Goal: Information Seeking & Learning: Learn about a topic

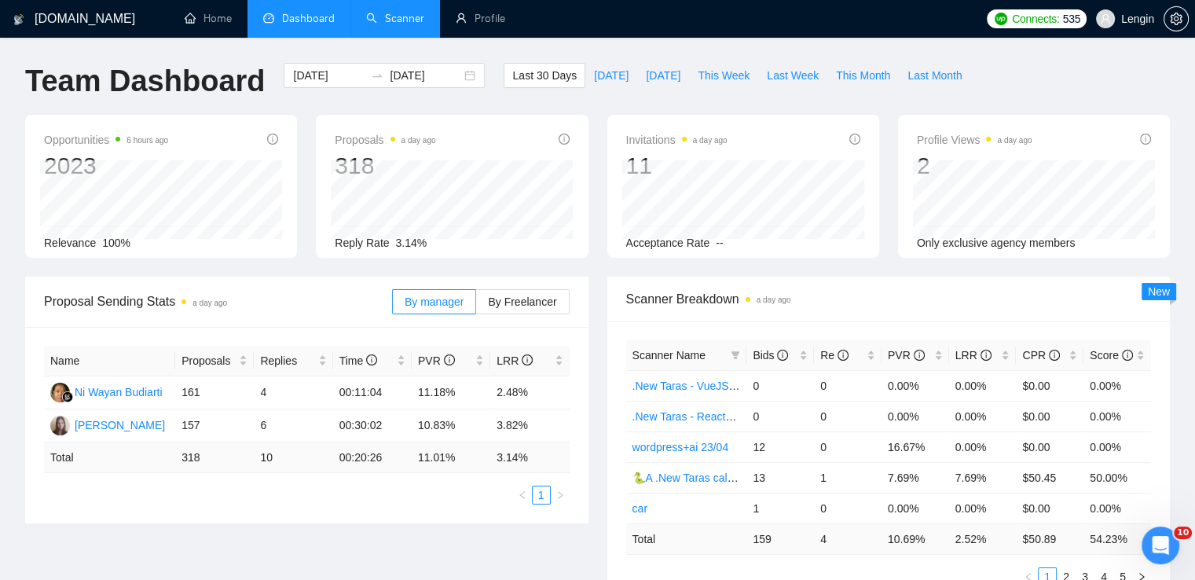
click at [383, 13] on link "Scanner" at bounding box center [395, 18] width 58 height 13
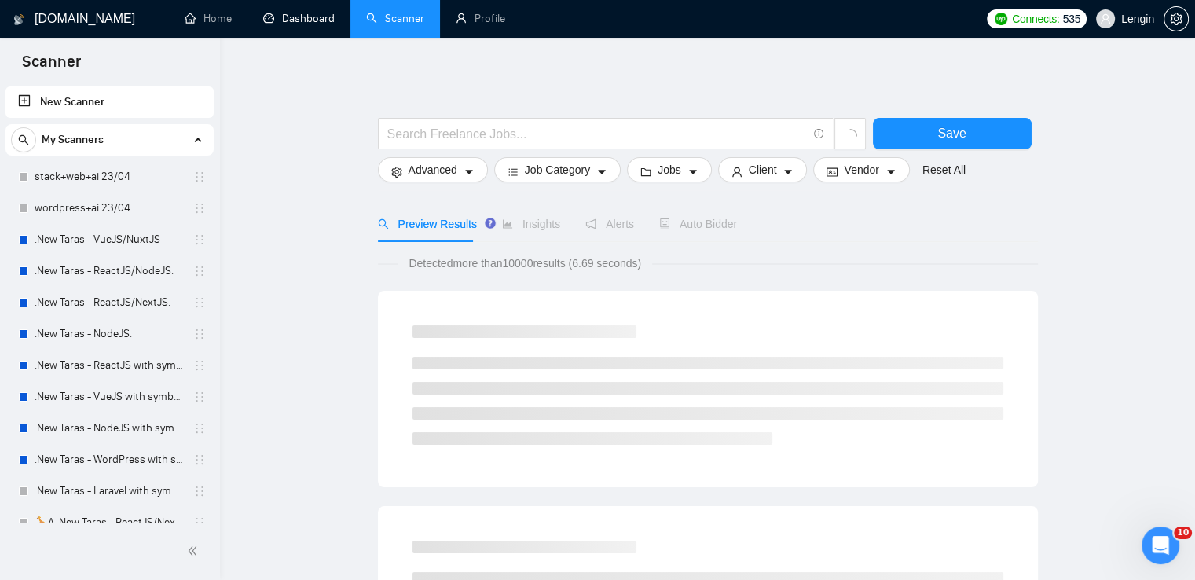
click at [292, 25] on link "Dashboard" at bounding box center [298, 18] width 71 height 13
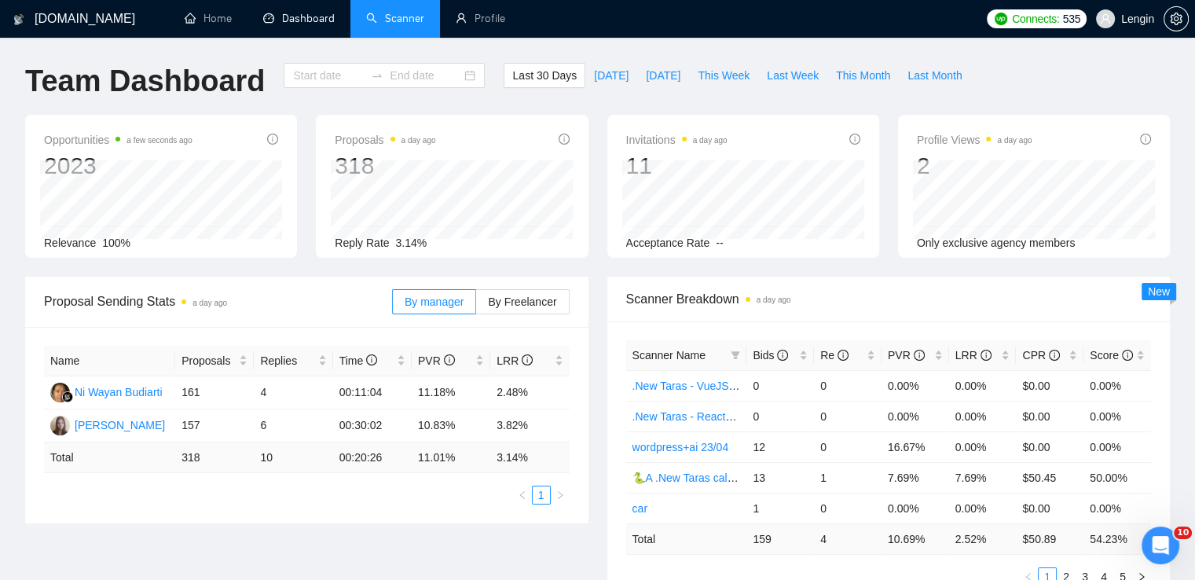
type input "[DATE]"
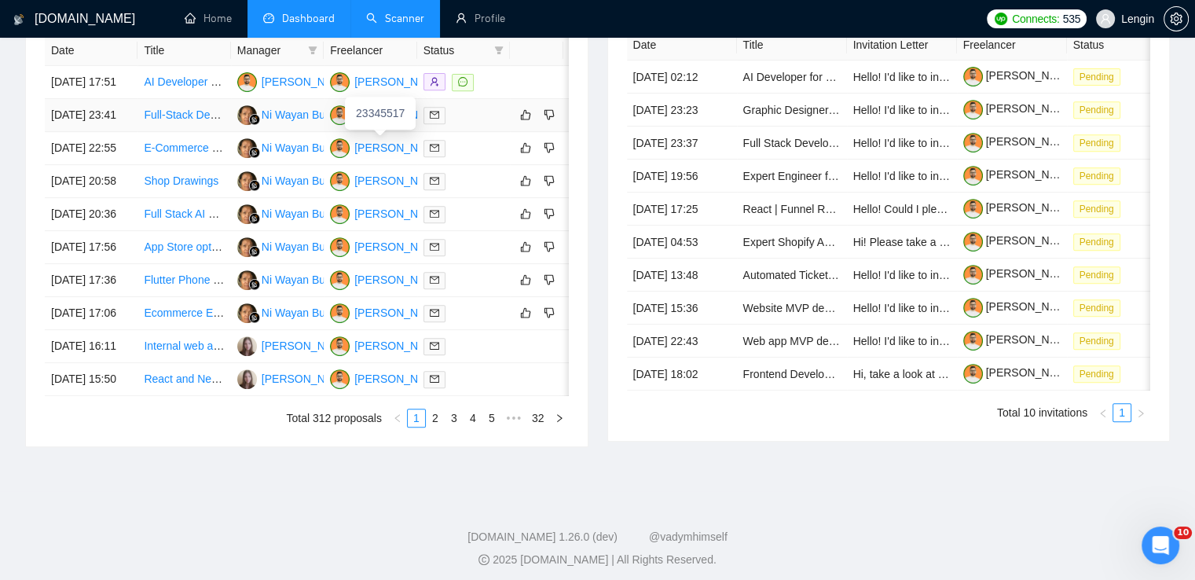
scroll to position [674, 0]
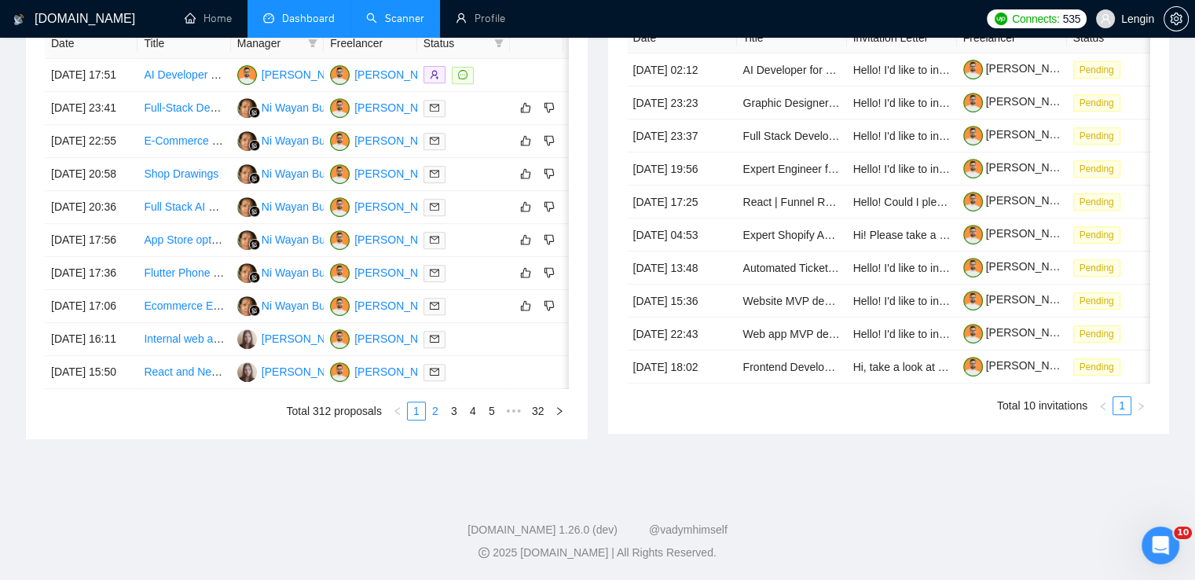
click at [438, 420] on link "2" at bounding box center [435, 410] width 17 height 17
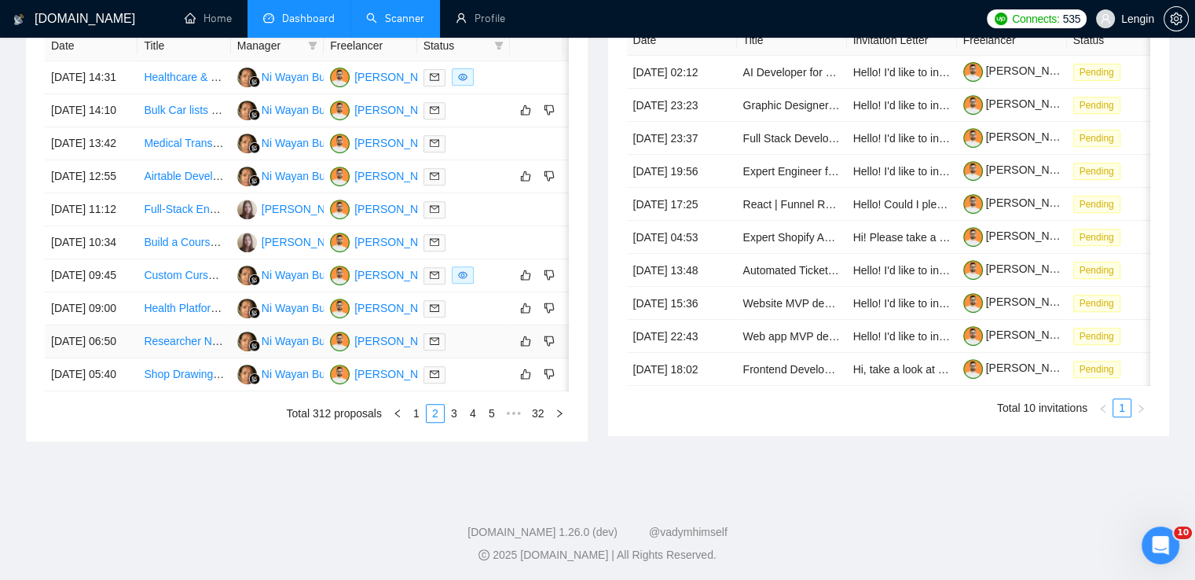
scroll to position [676, 0]
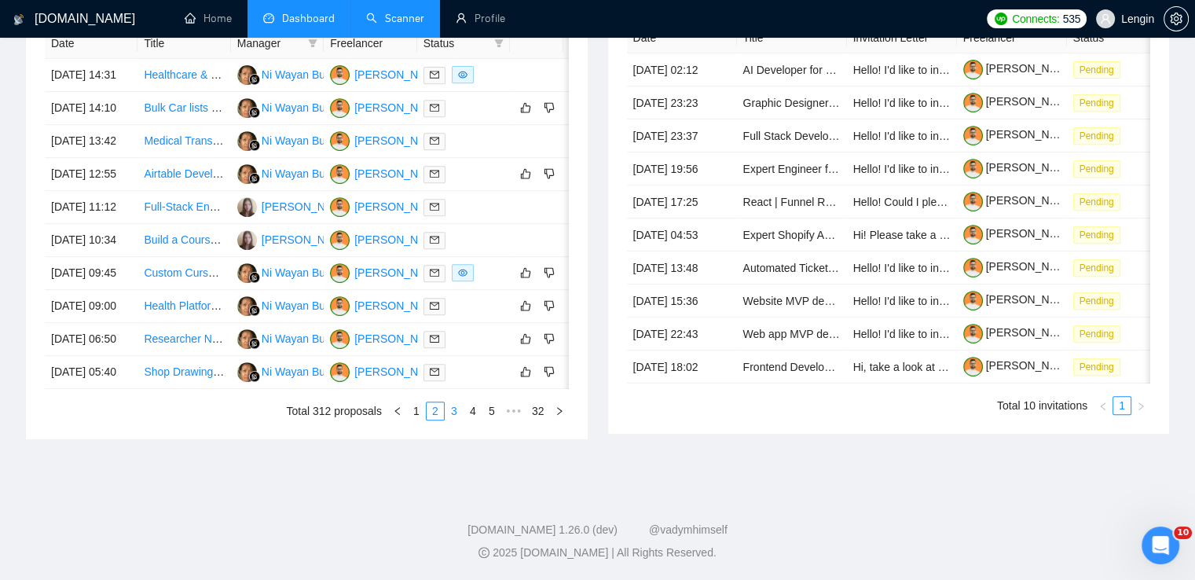
click at [456, 420] on link "3" at bounding box center [453, 410] width 17 height 17
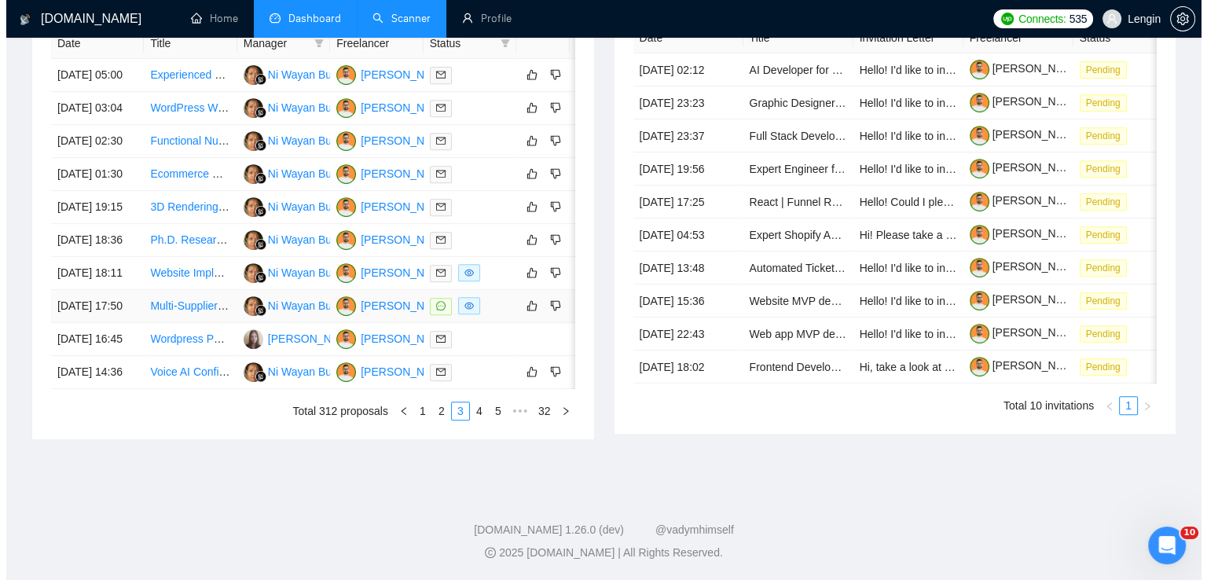
scroll to position [716, 0]
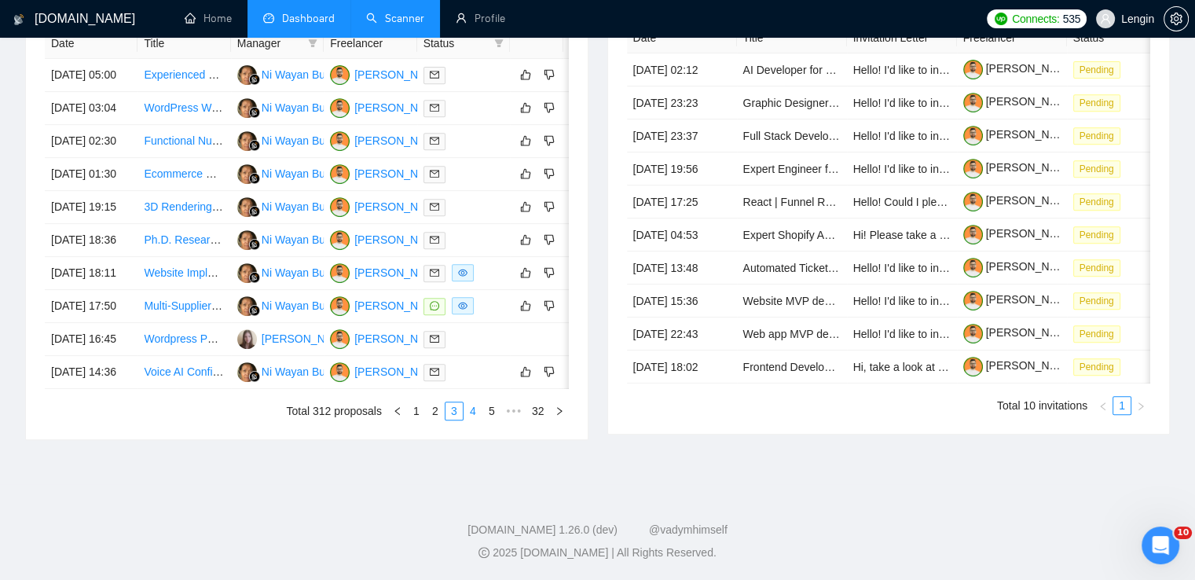
click at [471, 420] on link "4" at bounding box center [472, 410] width 17 height 17
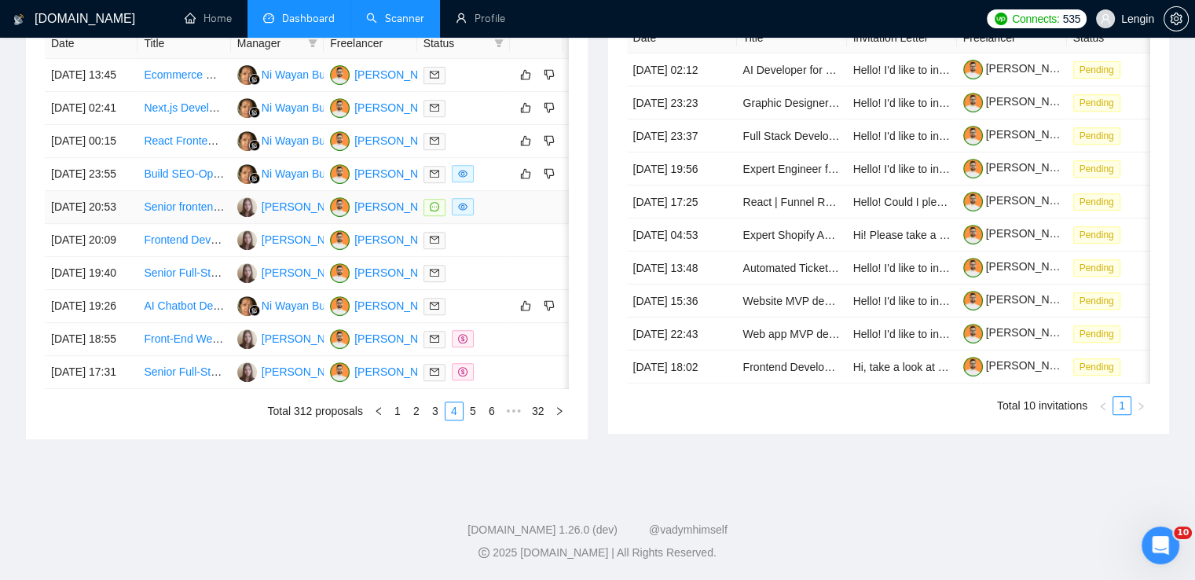
click at [211, 224] on td "Senior frontend developer (React-Nextjs) actively using AI tools" at bounding box center [183, 207] width 93 height 33
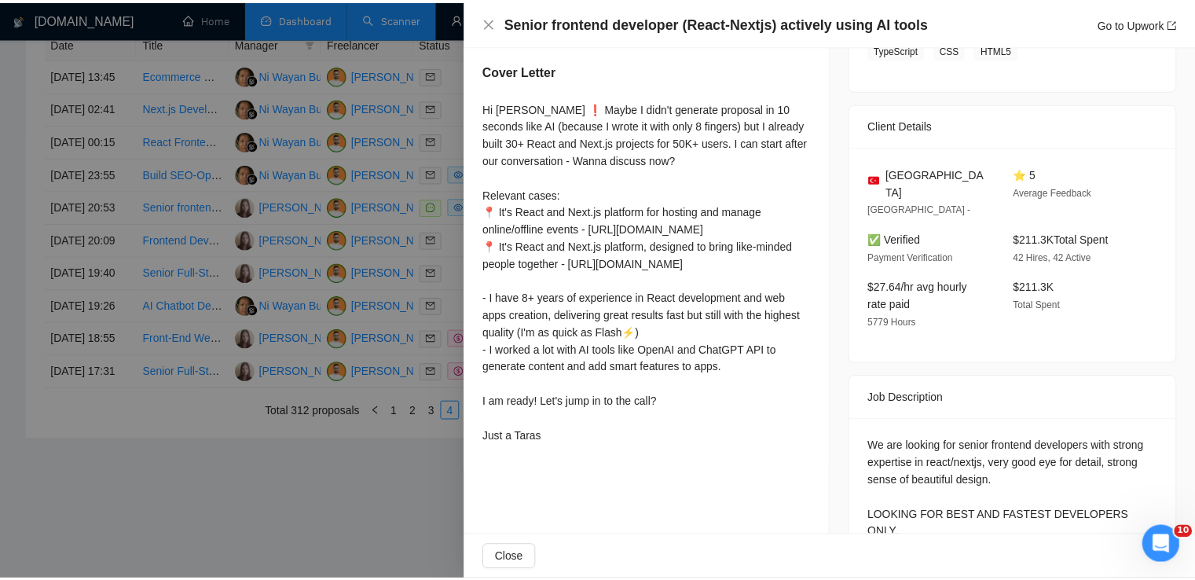
scroll to position [0, 0]
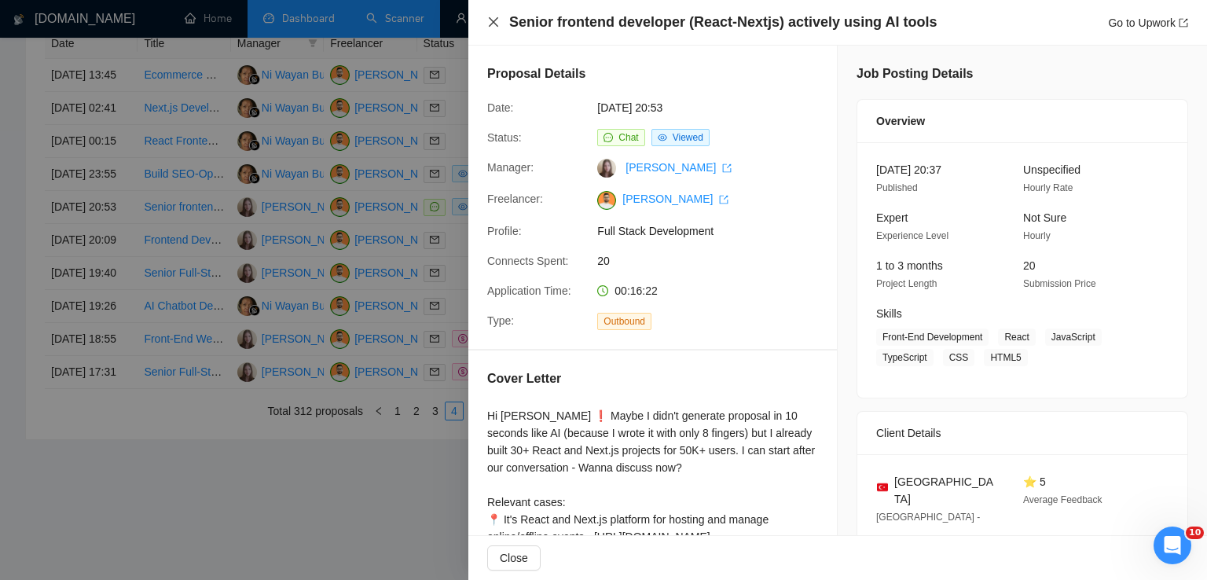
click at [493, 22] on icon "close" at bounding box center [493, 21] width 9 height 9
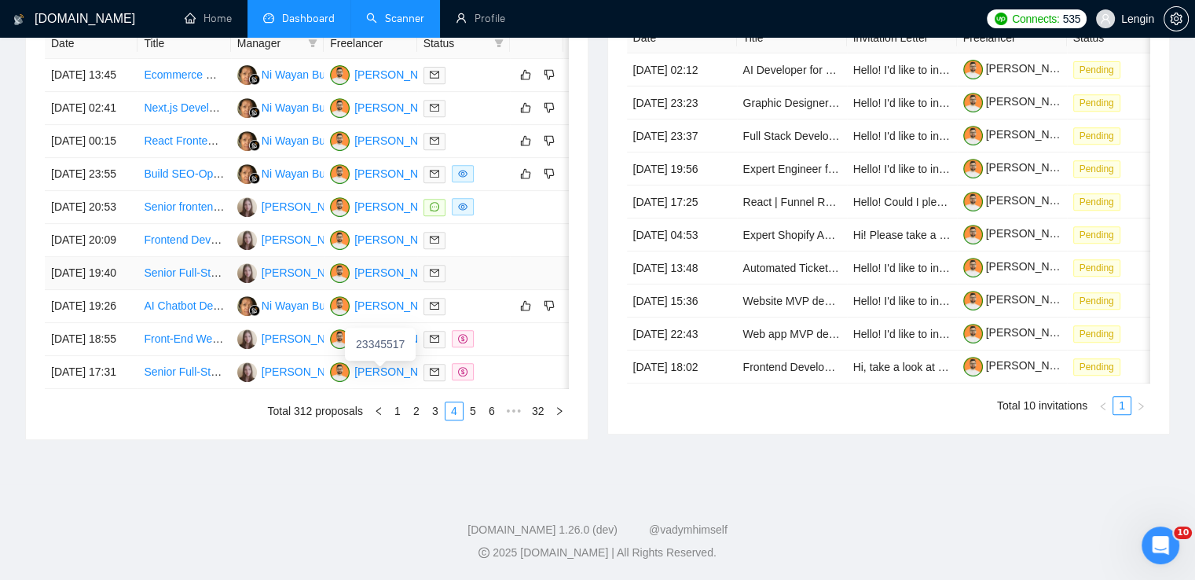
scroll to position [676, 0]
click at [468, 420] on link "5" at bounding box center [472, 410] width 17 height 17
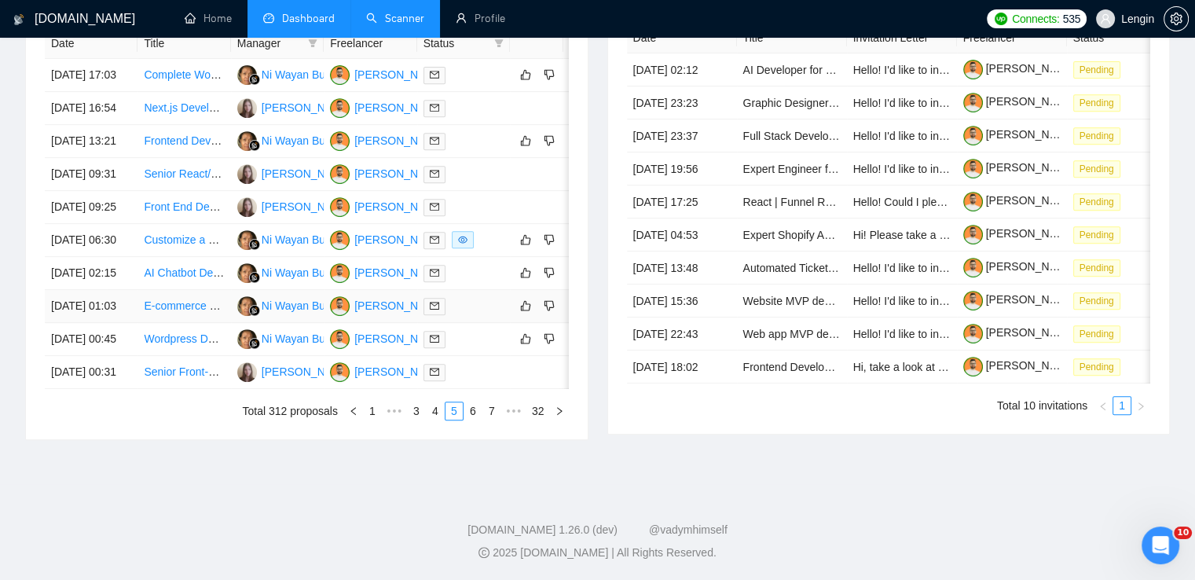
scroll to position [725, 0]
click at [475, 420] on link "6" at bounding box center [472, 410] width 17 height 17
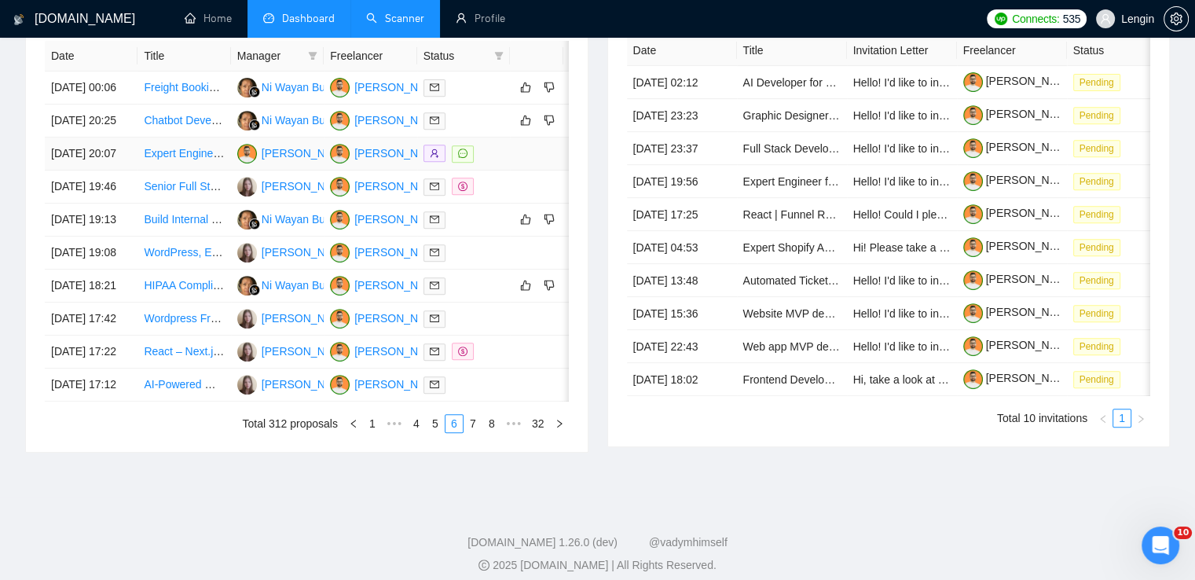
scroll to position [771, 0]
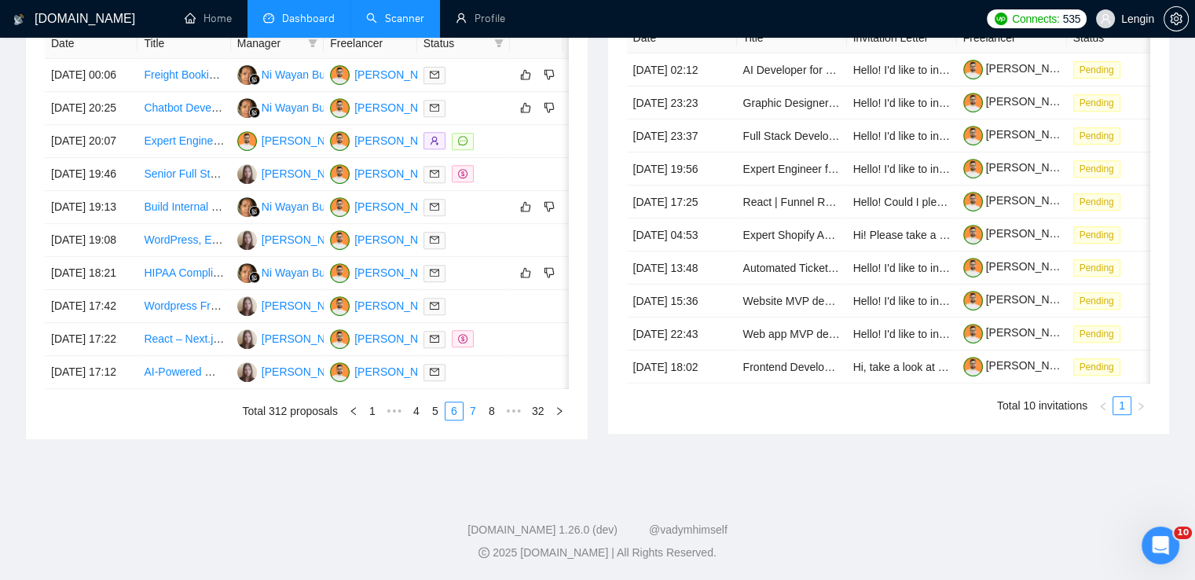
click at [471, 420] on link "7" at bounding box center [472, 410] width 17 height 17
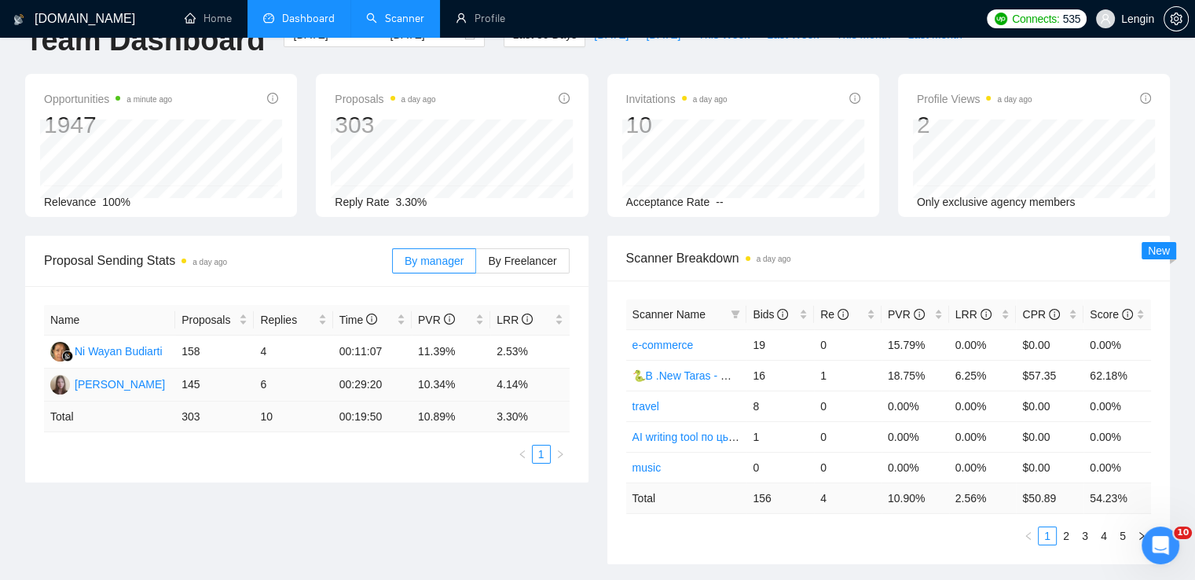
scroll to position [0, 0]
